Goal: Task Accomplishment & Management: Manage account settings

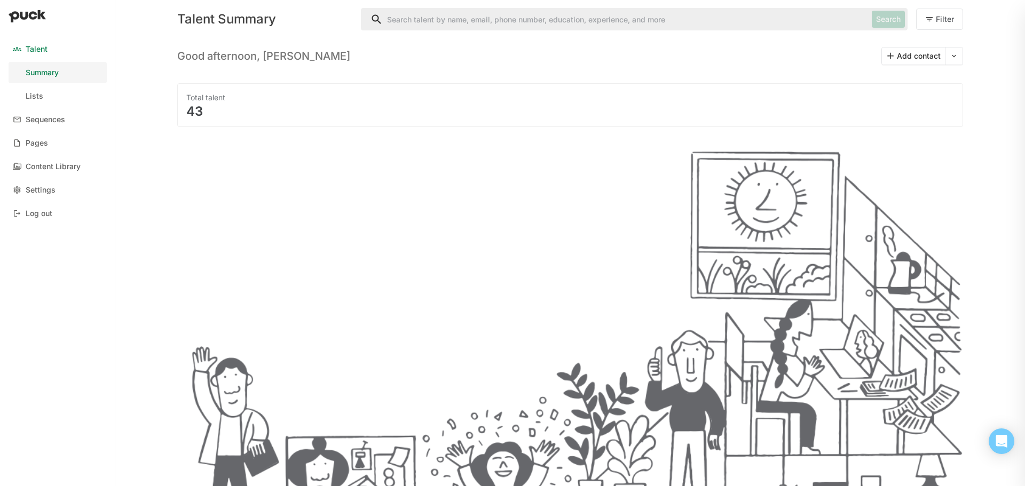
click at [41, 88] on link "Lists" at bounding box center [58, 95] width 98 height 21
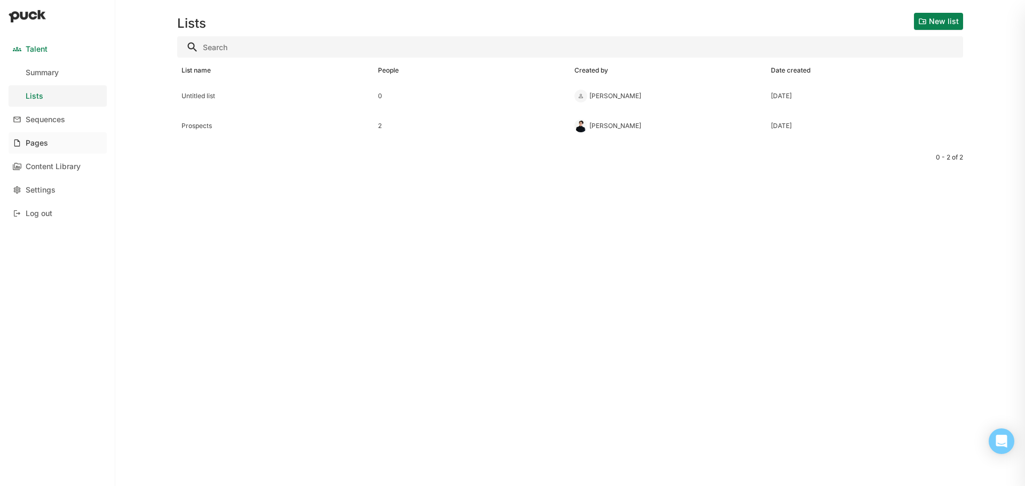
click at [43, 143] on div "Pages" at bounding box center [37, 143] width 22 height 9
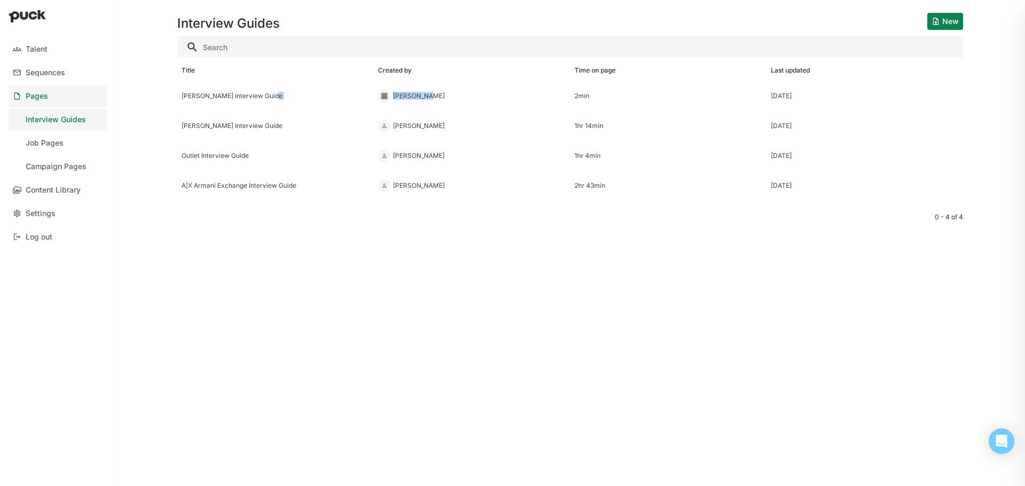
drag, startPoint x: 272, startPoint y: 95, endPoint x: 426, endPoint y: 99, distance: 153.8
click at [426, 99] on div "[PERSON_NAME] Interview Guide [PERSON_NAME] 2min [DATE]" at bounding box center [570, 96] width 786 height 30
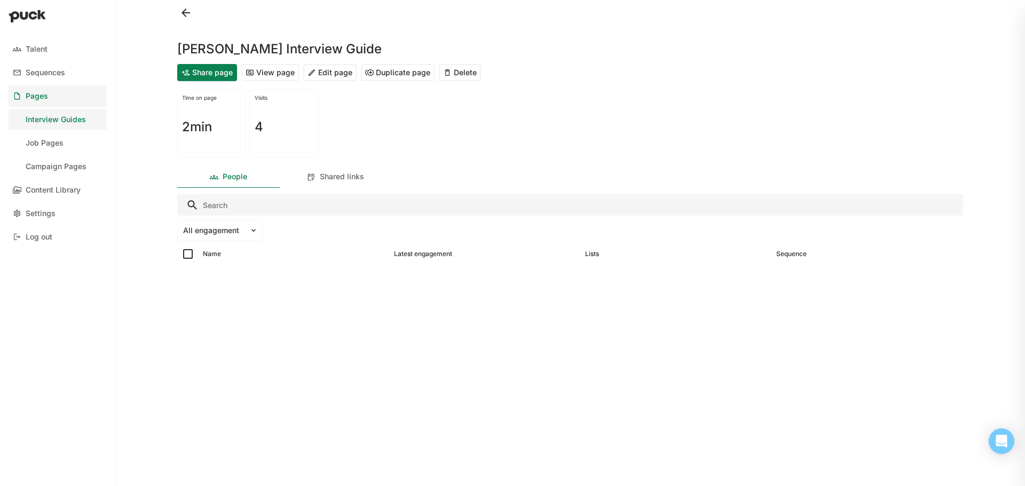
click at [281, 71] on button "View page" at bounding box center [270, 72] width 58 height 17
click at [44, 217] on div "Settings" at bounding box center [41, 213] width 30 height 9
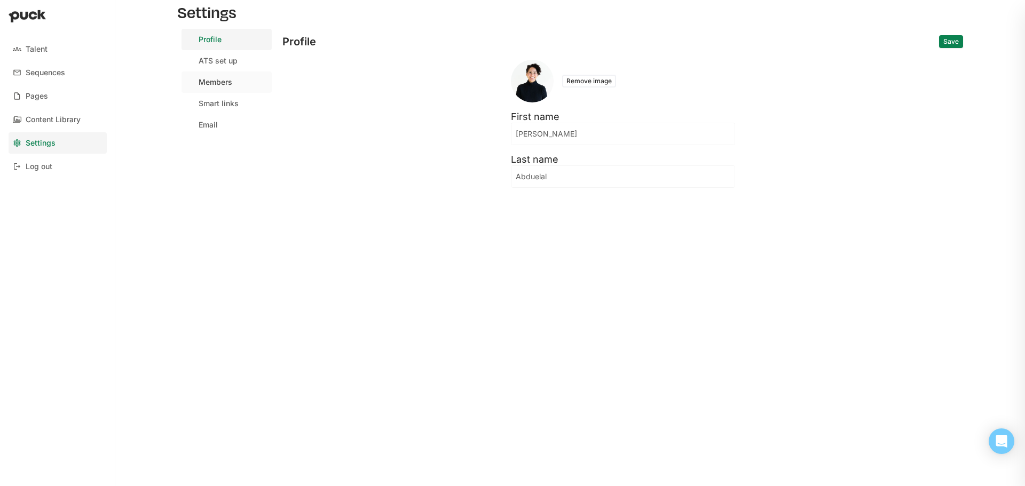
click at [218, 87] on div "Members" at bounding box center [216, 82] width 34 height 9
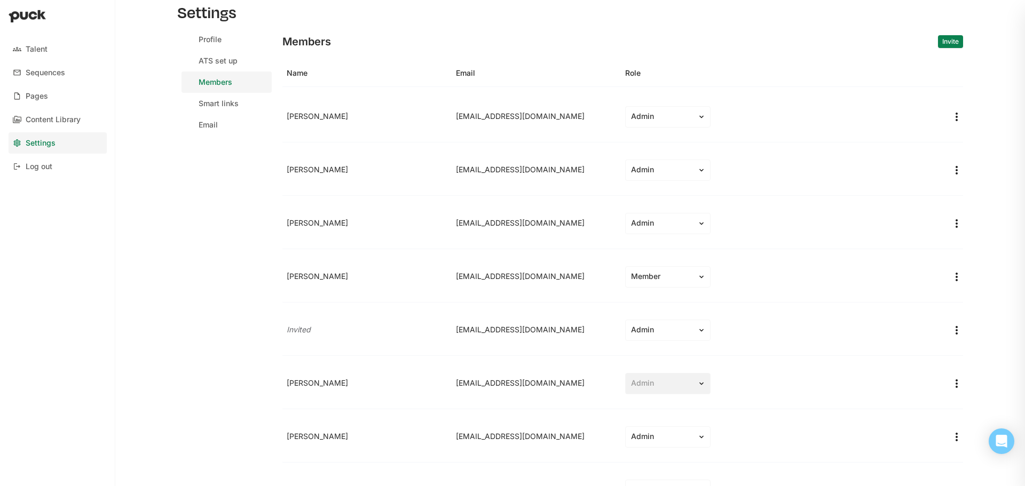
click at [954, 49] on div "Members Invite" at bounding box center [622, 42] width 681 height 26
click at [946, 43] on button "Invite" at bounding box center [950, 41] width 25 height 13
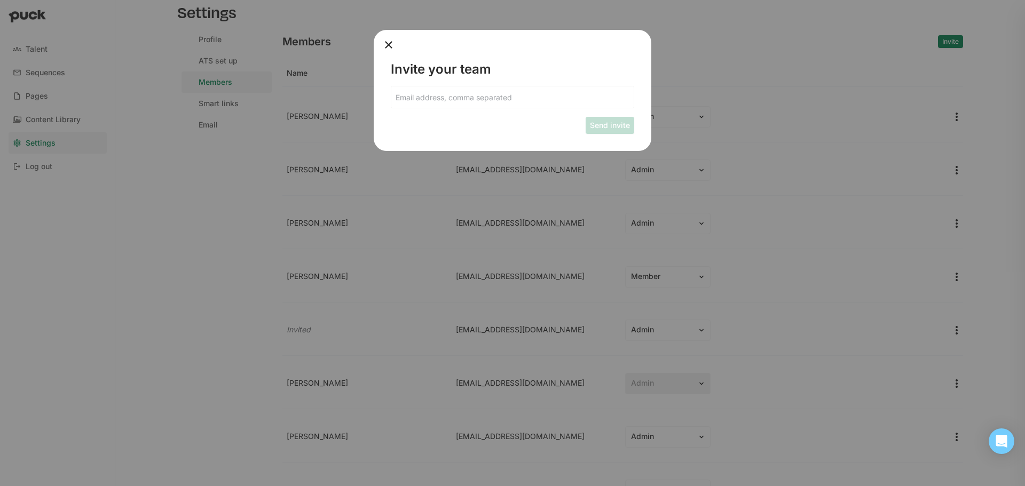
click at [537, 99] on input at bounding box center [512, 97] width 242 height 21
type input "[EMAIL_ADDRESS][DOMAIN_NAME]"
click at [603, 128] on button "Send invite" at bounding box center [610, 125] width 49 height 17
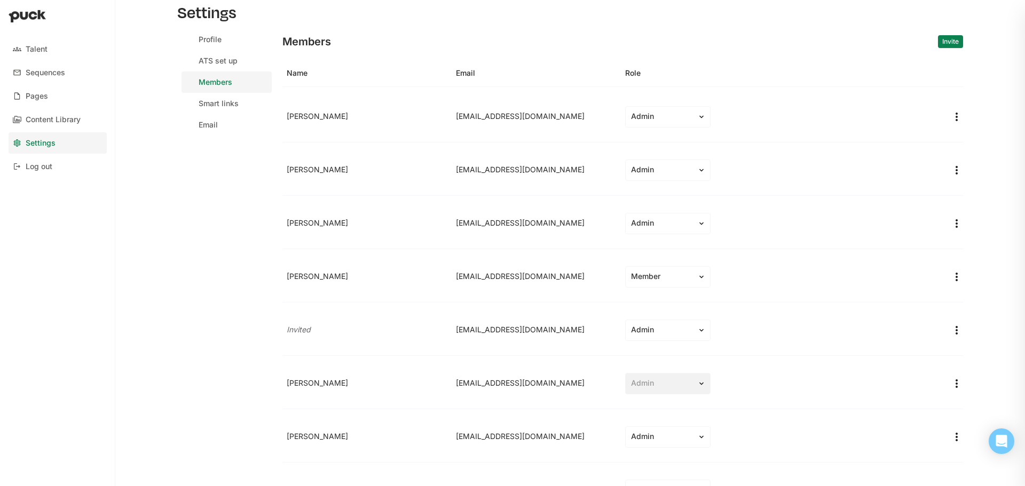
click at [603, 128] on div "[PERSON_NAME] [PERSON_NAME][EMAIL_ADDRESS][DOMAIN_NAME] Admin" at bounding box center [622, 116] width 681 height 51
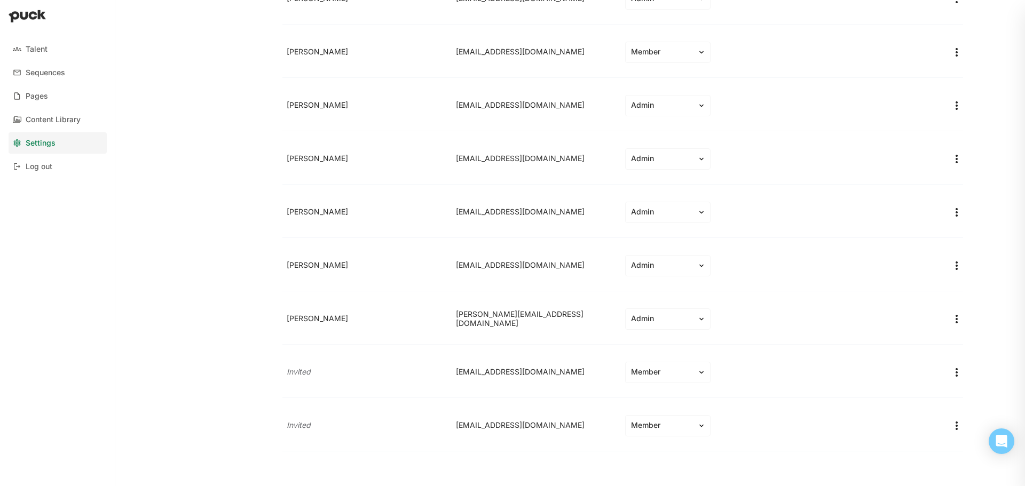
scroll to position [510, 0]
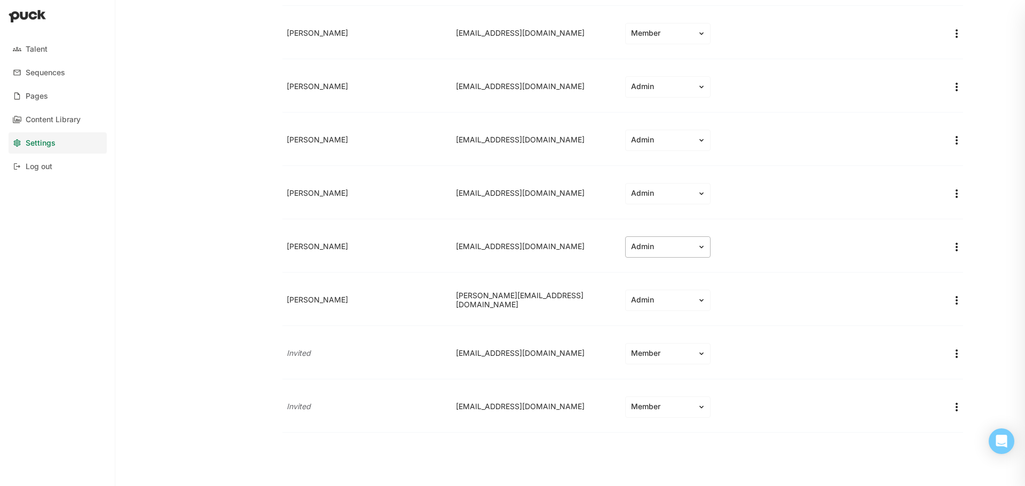
click at [704, 253] on div at bounding box center [703, 247] width 13 height 20
drag, startPoint x: 689, startPoint y: 406, endPoint x: 677, endPoint y: 435, distance: 30.6
drag, startPoint x: 677, startPoint y: 435, endPoint x: 657, endPoint y: 404, distance: 36.7
click at [657, 404] on div "Member" at bounding box center [661, 407] width 61 height 9
drag, startPoint x: 654, startPoint y: 437, endPoint x: 953, endPoint y: 447, distance: 298.7
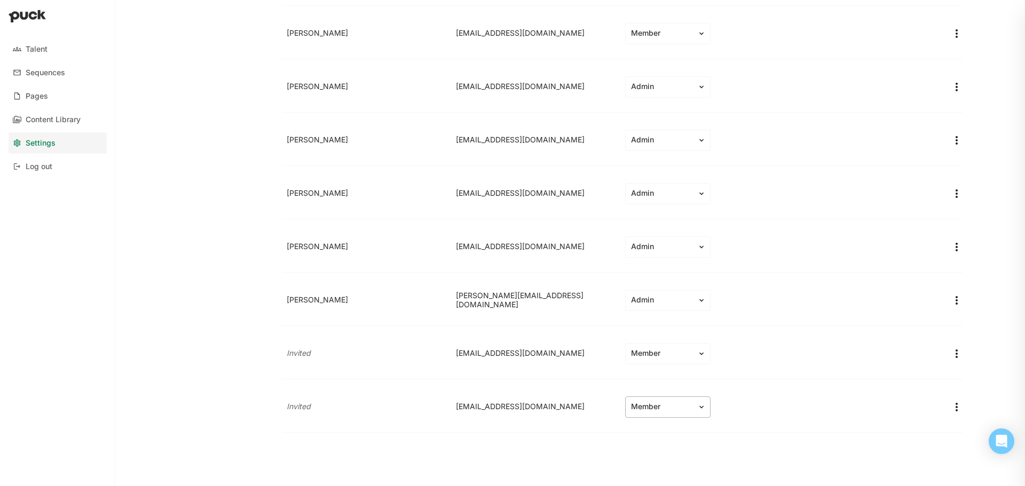
drag, startPoint x: 953, startPoint y: 447, endPoint x: 686, endPoint y: 398, distance: 271.6
drag, startPoint x: 686, startPoint y: 398, endPoint x: 648, endPoint y: 438, distance: 55.5
drag, startPoint x: 648, startPoint y: 438, endPoint x: 954, endPoint y: 408, distance: 307.9
click at [954, 408] on img "More options" at bounding box center [956, 407] width 13 height 13
drag, startPoint x: 750, startPoint y: 442, endPoint x: 707, endPoint y: 474, distance: 53.5
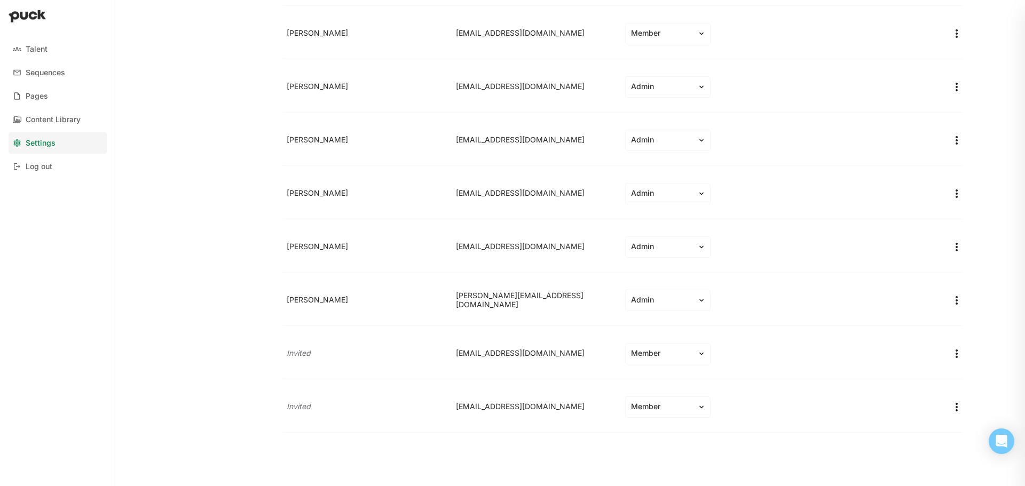
click at [707, 474] on div "Members Invite Name Email Role [PERSON_NAME] [PERSON_NAME][EMAIL_ADDRESS][DOMAI…" at bounding box center [622, 2] width 681 height 968
click at [697, 405] on img at bounding box center [701, 407] width 9 height 9
drag, startPoint x: 652, startPoint y: 437, endPoint x: 673, endPoint y: 465, distance: 34.0
drag, startPoint x: 673, startPoint y: 465, endPoint x: 599, endPoint y: 436, distance: 79.6
click at [599, 436] on div "Members Invite Name Email Role [PERSON_NAME] [PERSON_NAME][EMAIL_ADDRESS][DOMAI…" at bounding box center [622, 2] width 681 height 968
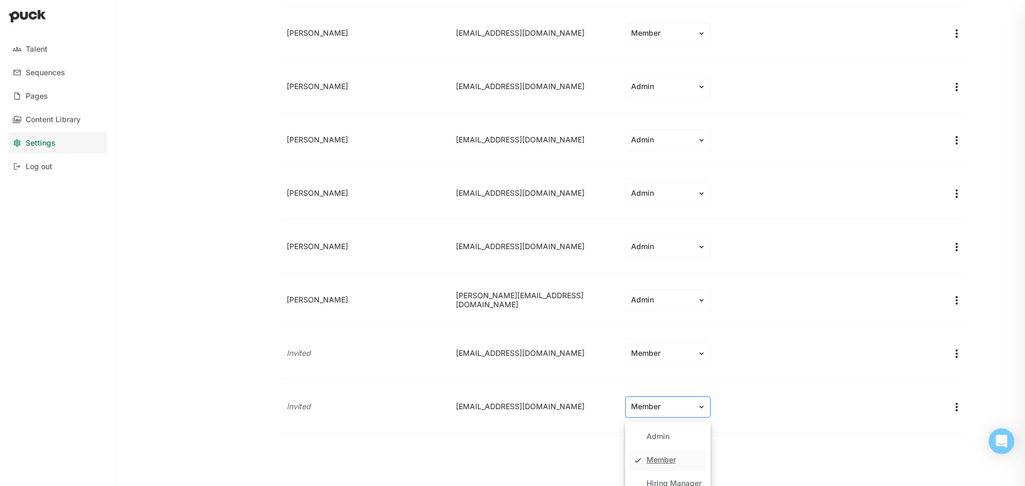
drag, startPoint x: 696, startPoint y: 408, endPoint x: 689, endPoint y: 411, distance: 7.4
click at [697, 408] on img at bounding box center [701, 407] width 9 height 9
click at [656, 437] on div "Admin" at bounding box center [658, 437] width 23 height 9
click at [950, 141] on img "More options" at bounding box center [956, 140] width 13 height 13
click at [901, 163] on div "Remove team member" at bounding box center [906, 166] width 79 height 9
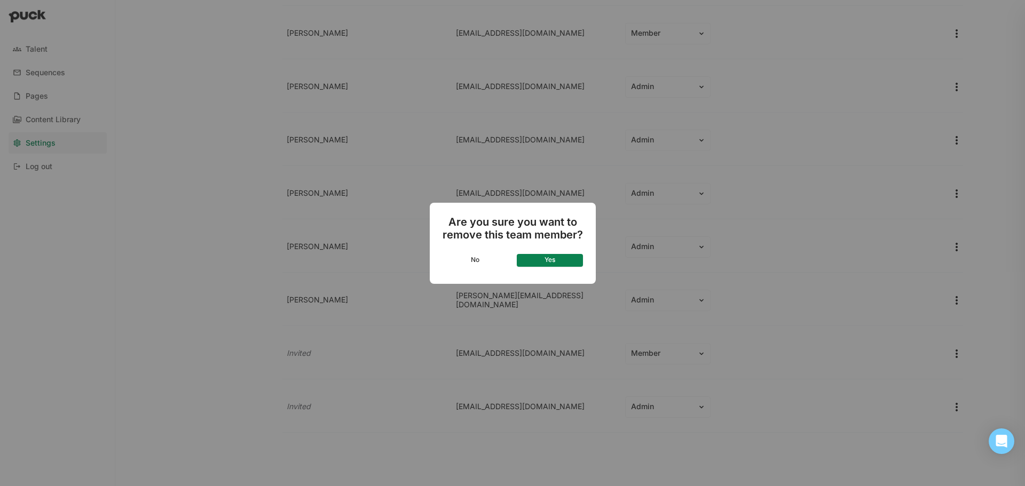
click at [550, 255] on button "Yes" at bounding box center [550, 260] width 66 height 13
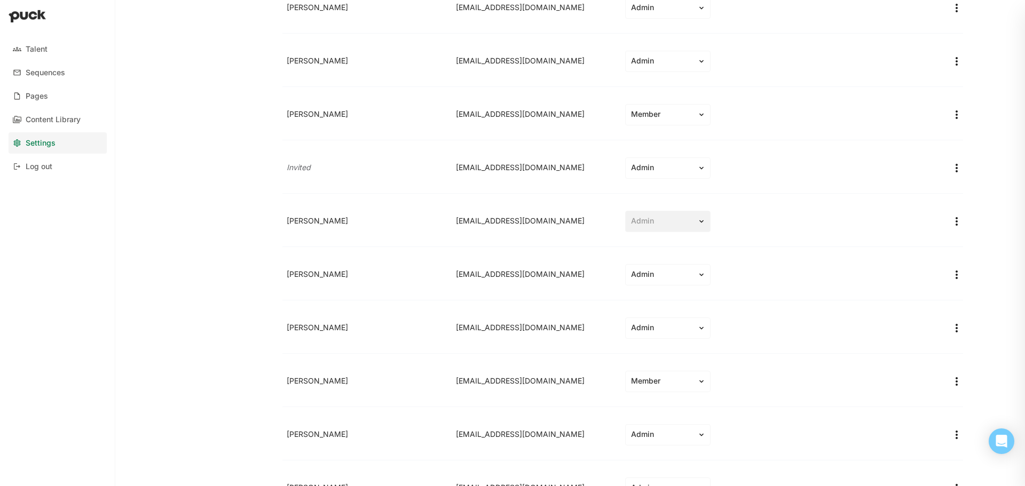
scroll to position [190, 0]
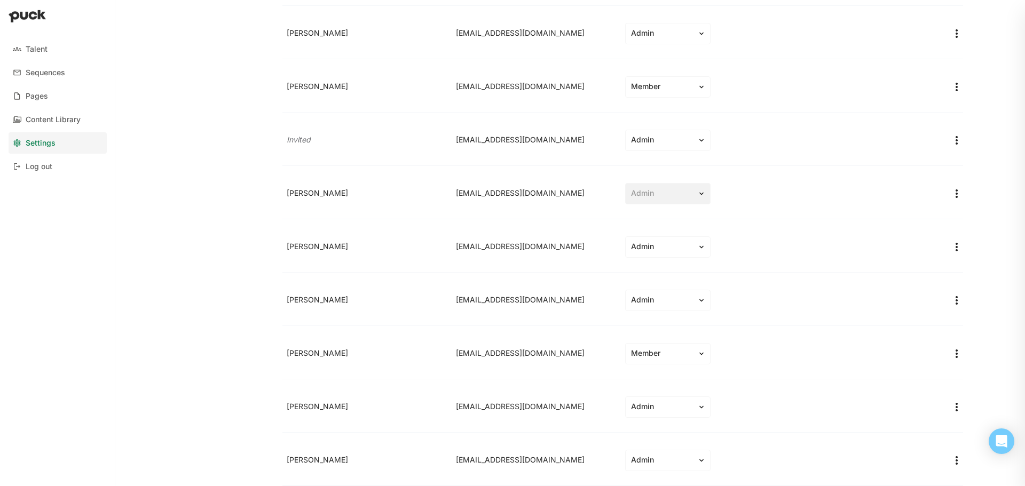
click at [950, 299] on img "More options" at bounding box center [956, 300] width 13 height 13
click at [884, 325] on div "Remove team member" at bounding box center [906, 326] width 79 height 9
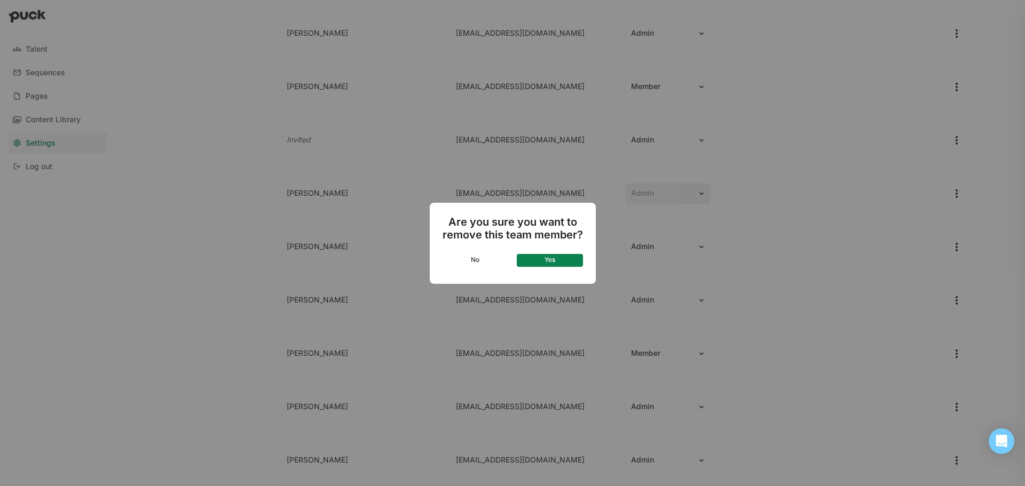
click at [572, 256] on button "Yes" at bounding box center [550, 260] width 66 height 13
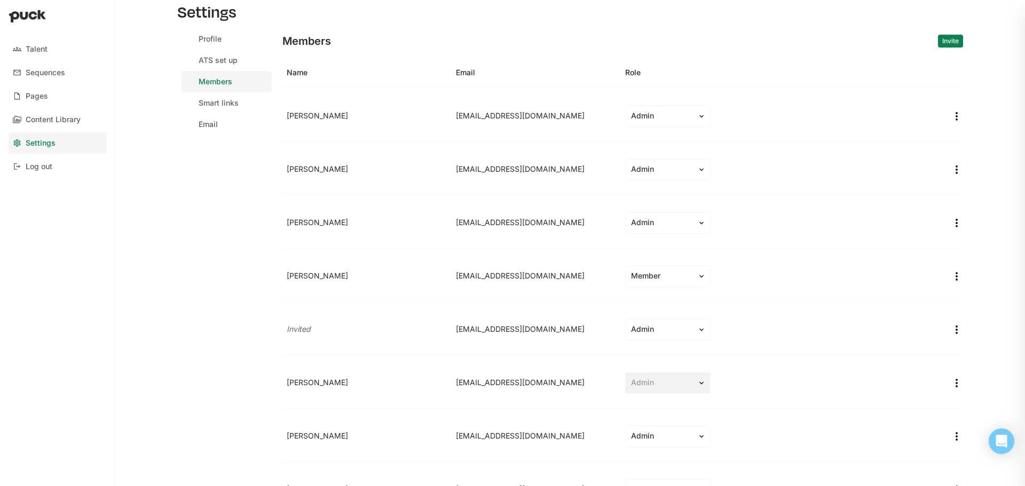
scroll to position [0, 0]
click at [61, 115] on div "Content Library" at bounding box center [53, 119] width 55 height 9
